Goal: Task Accomplishment & Management: Manage account settings

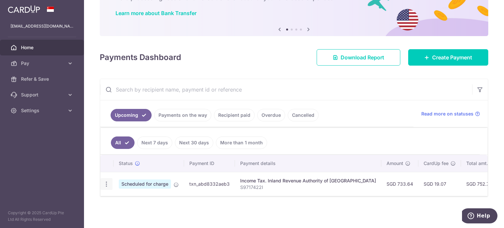
click at [109, 181] on icon "button" at bounding box center [106, 184] width 7 height 7
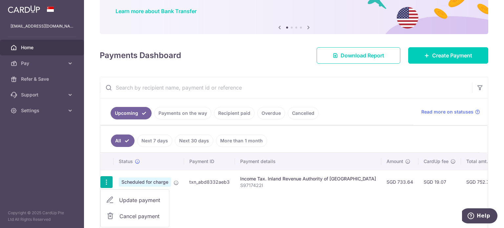
click at [161, 114] on link "Payments on the way" at bounding box center [182, 113] width 57 height 12
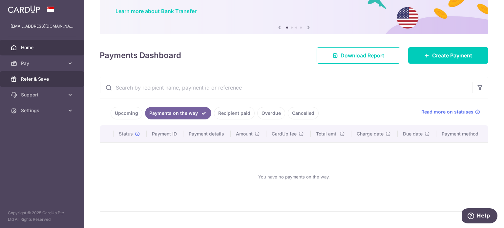
click at [46, 79] on span "Refer & Save" at bounding box center [42, 79] width 43 height 7
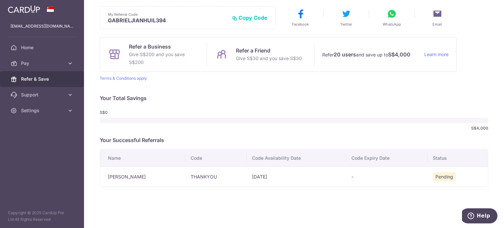
scroll to position [30, 0]
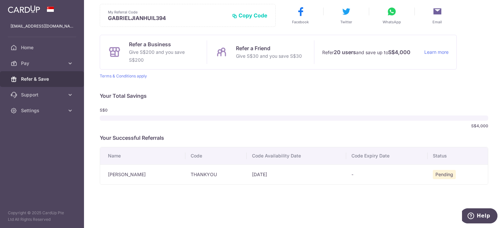
click at [208, 170] on td "THANKYOU" at bounding box center [216, 174] width 62 height 20
